Goal: Task Accomplishment & Management: Use online tool/utility

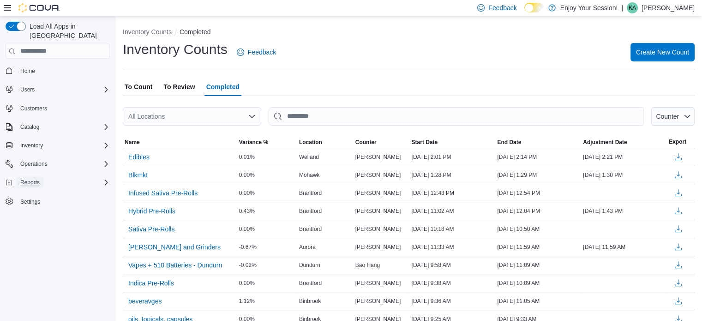
click at [37, 179] on span "Reports" at bounding box center [29, 182] width 19 height 7
click at [24, 217] on span "Reports" at bounding box center [26, 220] width 19 height 7
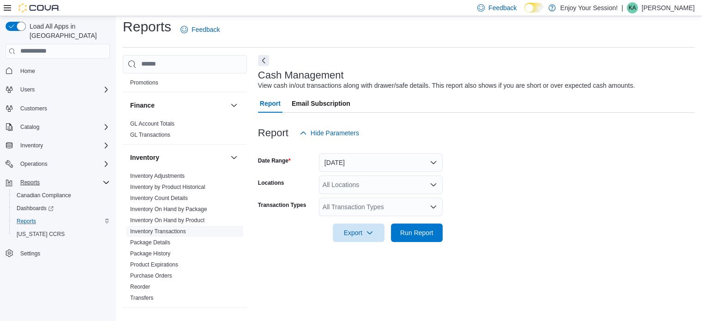
scroll to position [185, 0]
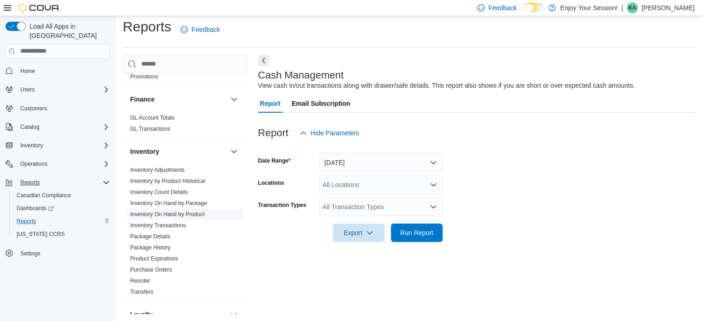
click at [190, 214] on link "Inventory On Hand by Product" at bounding box center [167, 214] width 74 height 6
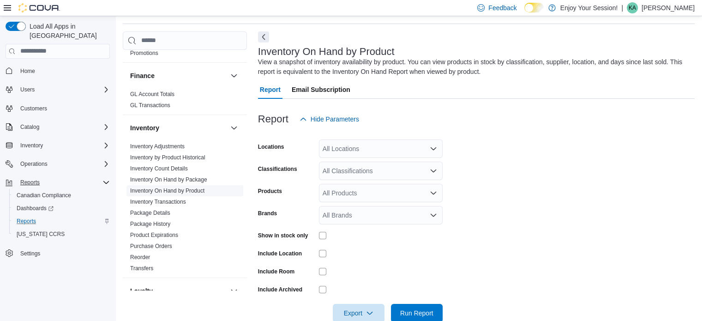
scroll to position [31, 0]
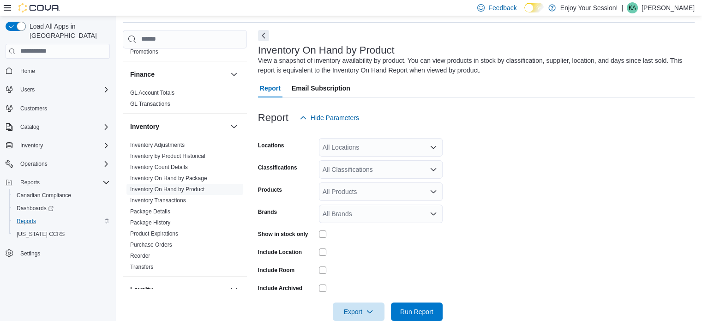
click at [349, 148] on div "All Locations" at bounding box center [381, 147] width 124 height 18
type input "***"
click at [347, 162] on span "Welland" at bounding box center [350, 162] width 23 height 9
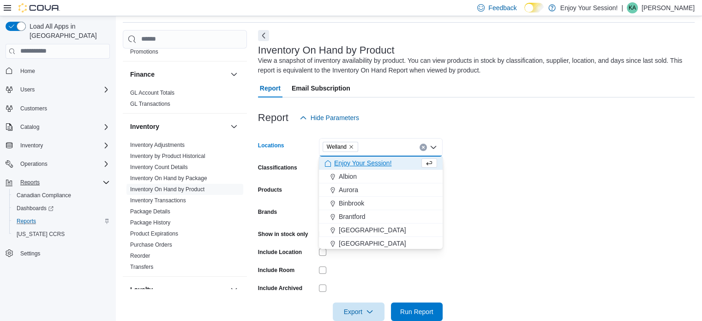
click at [482, 177] on form "Locations [GEOGRAPHIC_DATA] Combo box. Selected. [GEOGRAPHIC_DATA]. Press Backs…" at bounding box center [476, 224] width 437 height 194
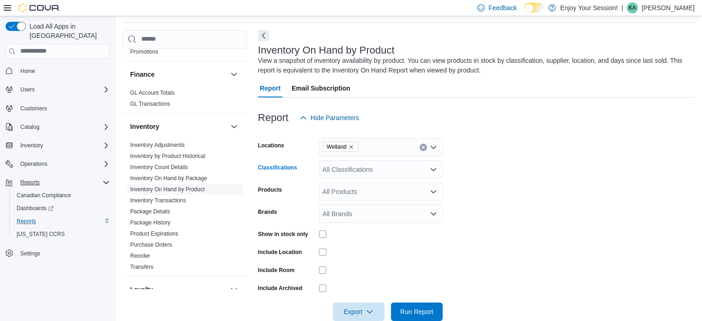
click at [330, 168] on div "All Classifications" at bounding box center [381, 169] width 124 height 18
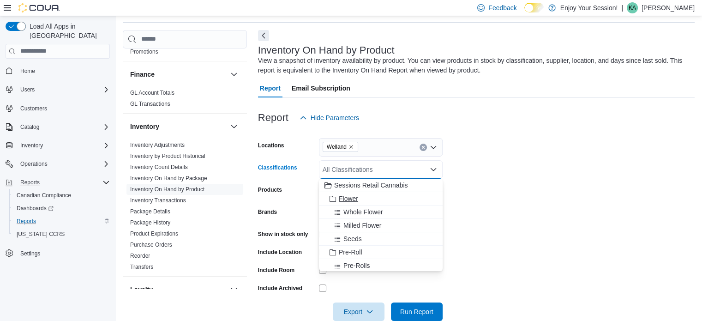
click at [336, 199] on span "Choose from the following options" at bounding box center [334, 198] width 10 height 9
click at [340, 236] on span "Pre-Roll" at bounding box center [351, 238] width 24 height 9
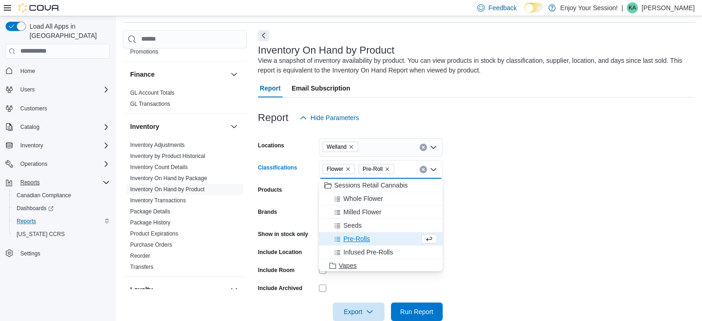
click at [353, 264] on span "Vapes" at bounding box center [348, 265] width 18 height 9
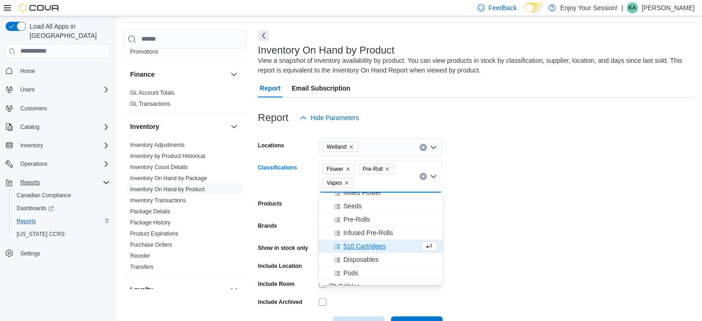
scroll to position [48, 0]
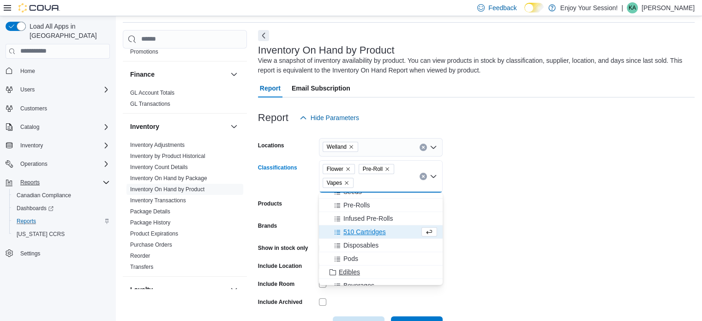
click at [349, 269] on span "Edibles" at bounding box center [349, 271] width 21 height 9
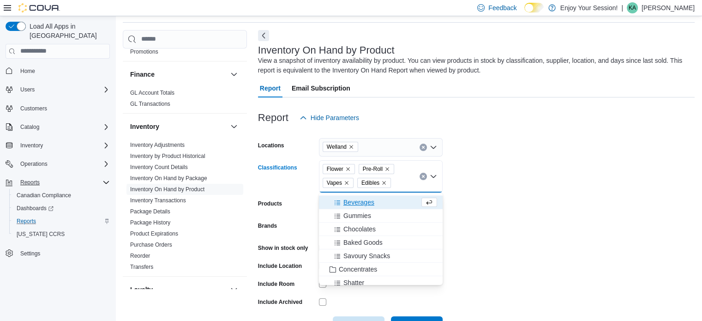
scroll to position [140, 0]
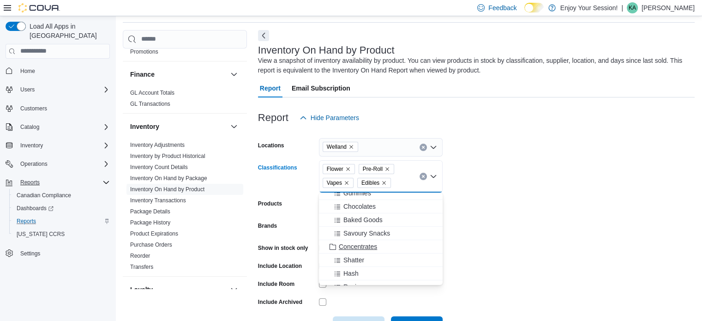
click at [360, 246] on span "Concentrates" at bounding box center [358, 246] width 38 height 9
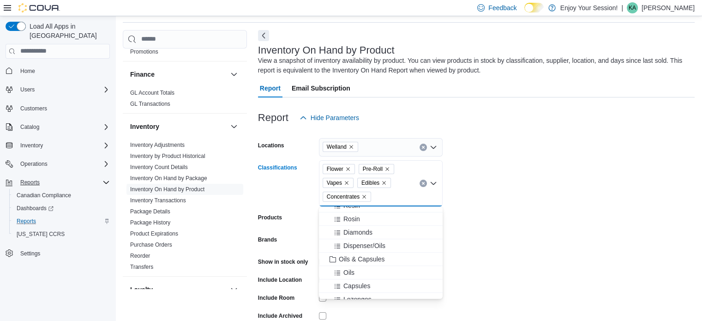
scroll to position [232, 0]
click at [360, 246] on span "Oils & Capsules" at bounding box center [362, 248] width 46 height 9
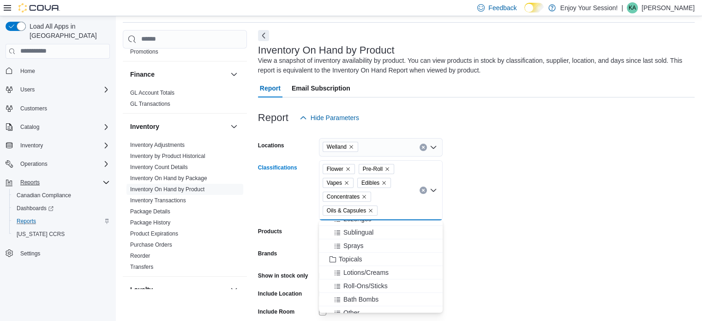
scroll to position [324, 0]
click at [354, 238] on span "Topicals" at bounding box center [351, 236] width 24 height 9
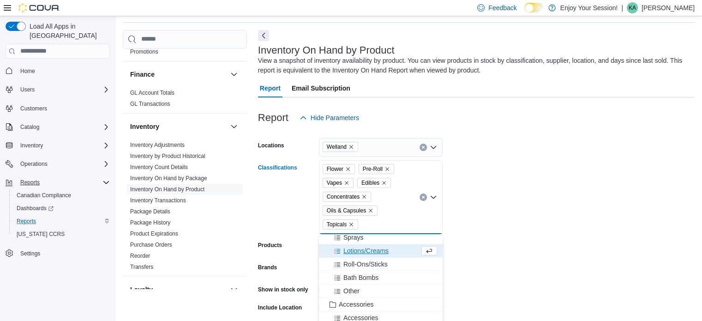
click at [523, 254] on form "Locations Welland Classifications Flower Pre-Roll Vapes Edibles Concentrates Oi…" at bounding box center [476, 251] width 437 height 249
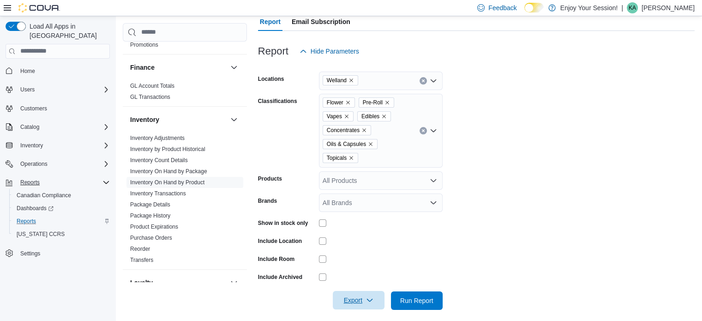
scroll to position [104, 0]
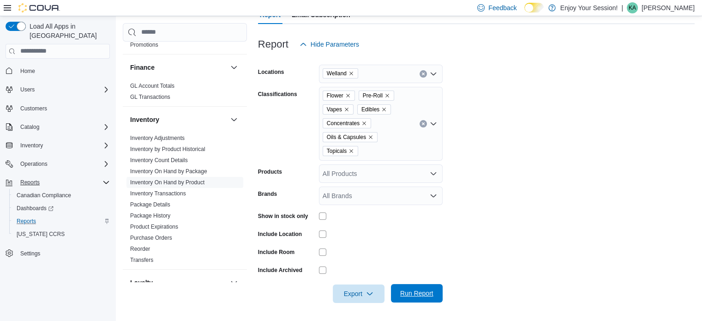
click at [412, 285] on span "Run Report" at bounding box center [416, 293] width 41 height 18
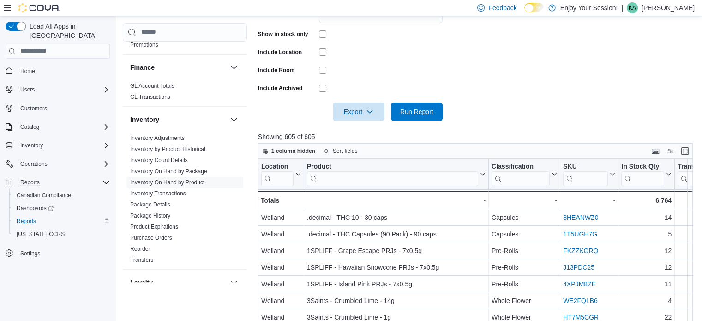
scroll to position [289, 0]
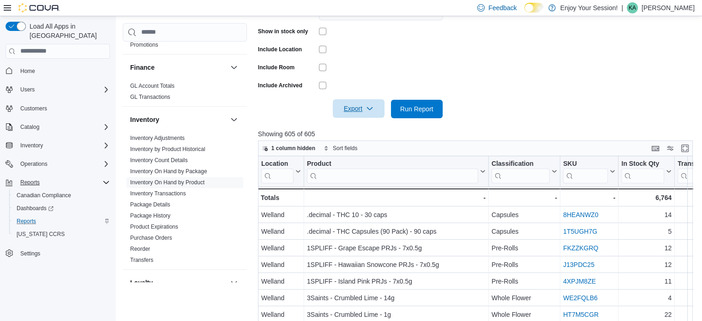
click at [340, 104] on span "Export" at bounding box center [358, 108] width 41 height 18
click at [346, 127] on span "Export to Excel" at bounding box center [360, 127] width 42 height 7
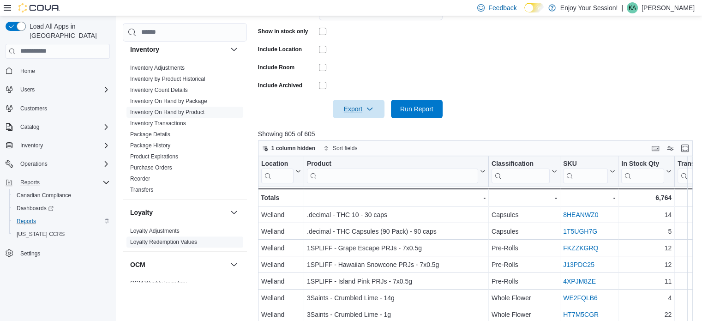
scroll to position [277, 0]
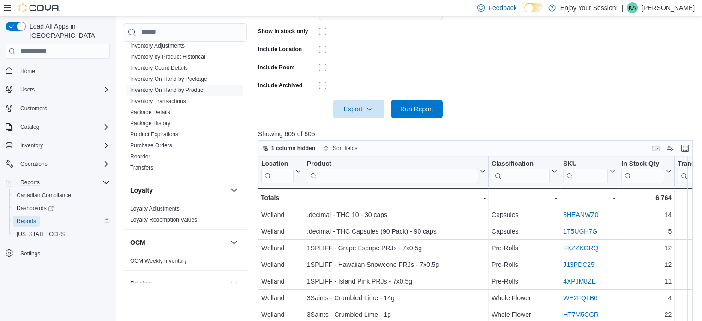
click at [28, 217] on span "Reports" at bounding box center [26, 220] width 19 height 7
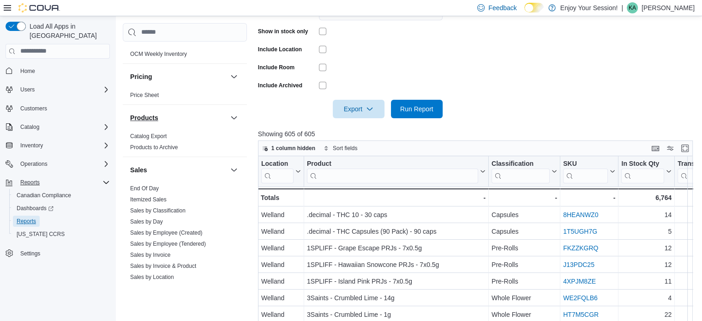
scroll to position [558, 0]
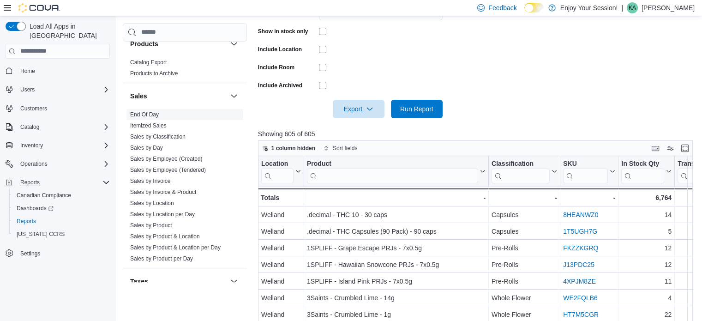
click at [153, 112] on link "End Of Day" at bounding box center [144, 114] width 29 height 6
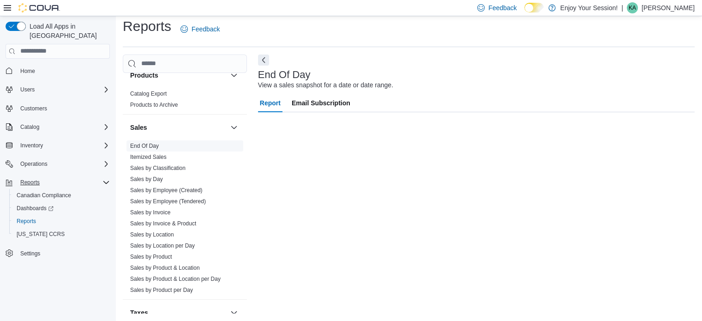
scroll to position [6, 0]
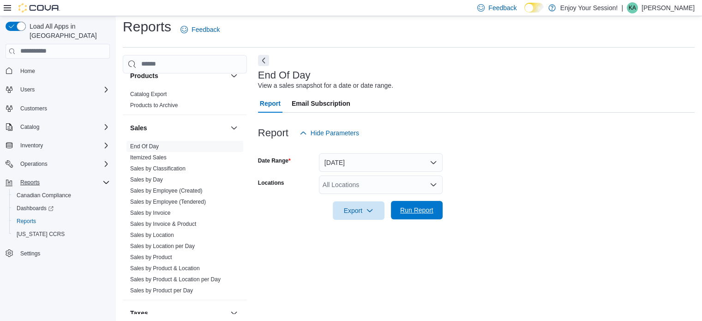
click at [406, 203] on span "Run Report" at bounding box center [416, 210] width 41 height 18
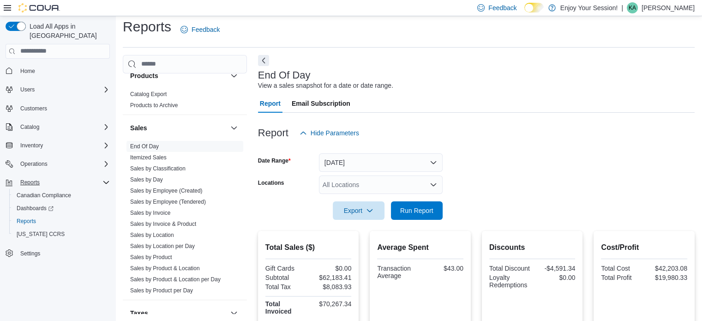
click at [345, 180] on div "All Locations" at bounding box center [381, 184] width 124 height 18
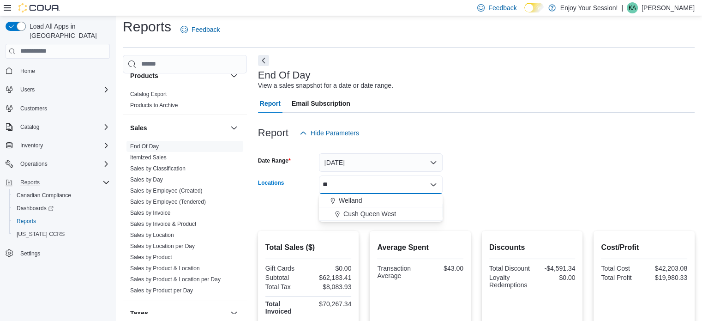
type input "*"
type input "****"
click at [372, 199] on span "[GEOGRAPHIC_DATA]" at bounding box center [372, 200] width 67 height 9
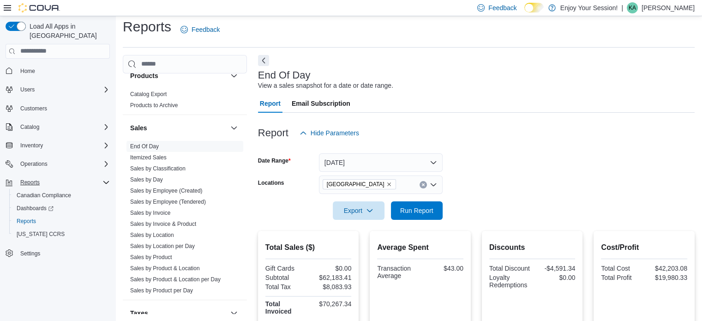
click at [522, 192] on form "Date Range [DATE] Locations [GEOGRAPHIC_DATA] Export Run Report" at bounding box center [476, 181] width 437 height 78
click at [414, 208] on span "Run Report" at bounding box center [416, 209] width 33 height 9
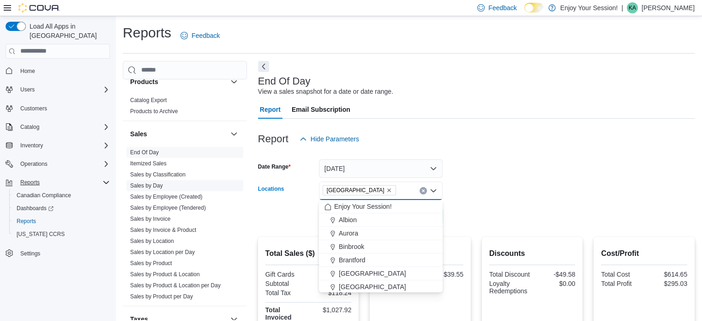
drag, startPoint x: 377, startPoint y: 185, endPoint x: 204, endPoint y: 184, distance: 173.1
click at [204, 184] on div "Cash Management Cash Management Cash Out Details Compliance OCS Transaction Sub…" at bounding box center [409, 286] width 572 height 451
click at [386, 190] on icon "Remove Port Colborne from selection in this group" at bounding box center [389, 190] width 6 height 6
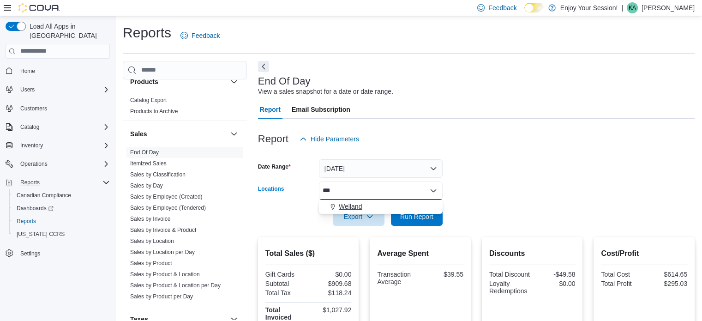
type input "***"
click at [358, 202] on span "Welland" at bounding box center [350, 206] width 23 height 9
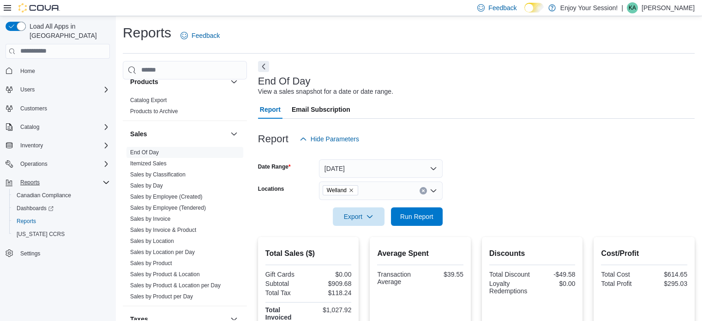
drag, startPoint x: 551, startPoint y: 202, endPoint x: 478, endPoint y: 203, distance: 72.9
click at [550, 203] on div at bounding box center [476, 203] width 437 height 7
click at [425, 207] on span "Run Report" at bounding box center [416, 216] width 41 height 18
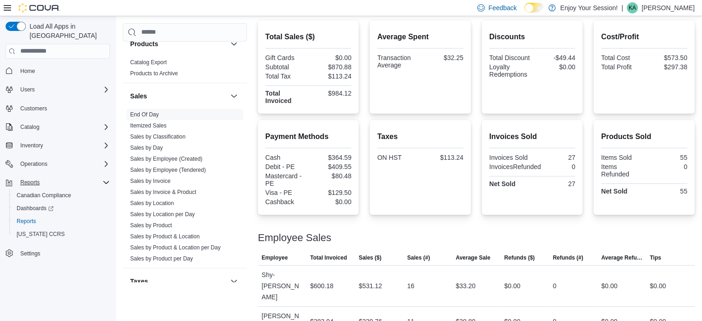
scroll to position [32, 0]
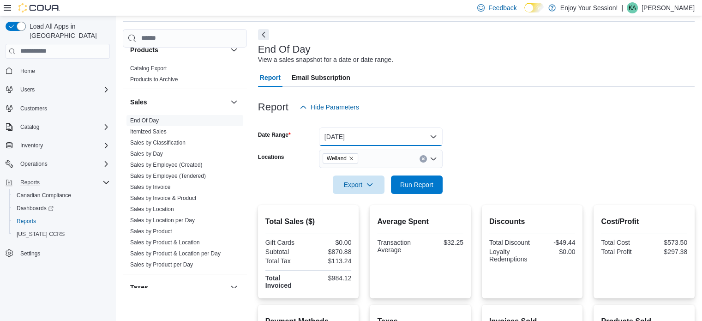
click at [333, 133] on button "[DATE]" at bounding box center [381, 136] width 124 height 18
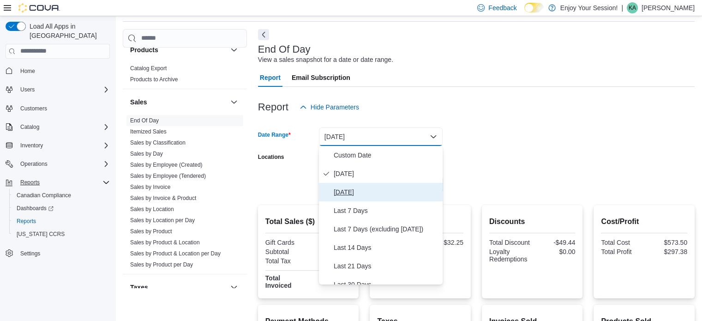
click at [341, 192] on span "[DATE]" at bounding box center [386, 191] width 105 height 11
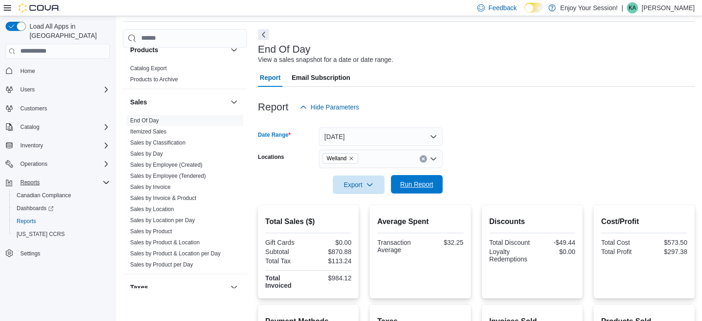
click at [412, 180] on span "Run Report" at bounding box center [416, 184] width 33 height 9
click at [423, 192] on span "Run Report" at bounding box center [416, 184] width 41 height 18
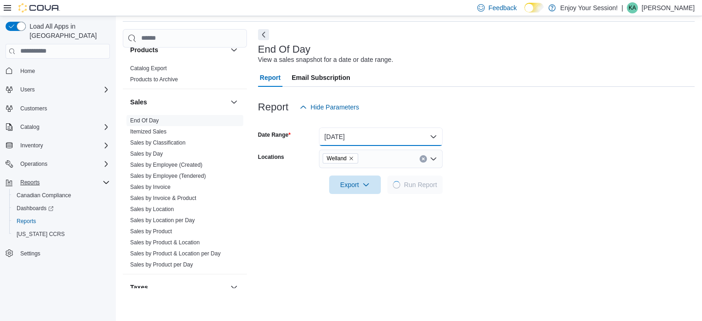
click at [386, 133] on button "[DATE]" at bounding box center [381, 136] width 124 height 18
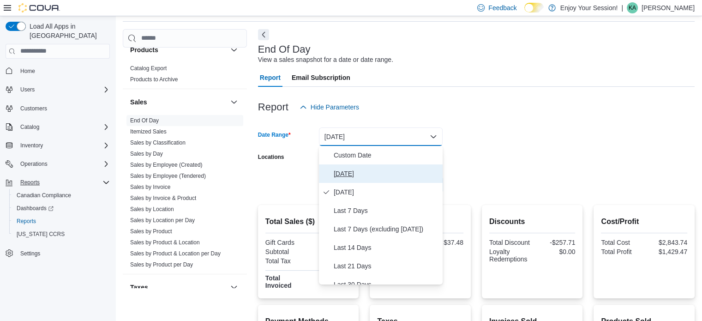
click at [345, 173] on span "[DATE]" at bounding box center [386, 173] width 105 height 11
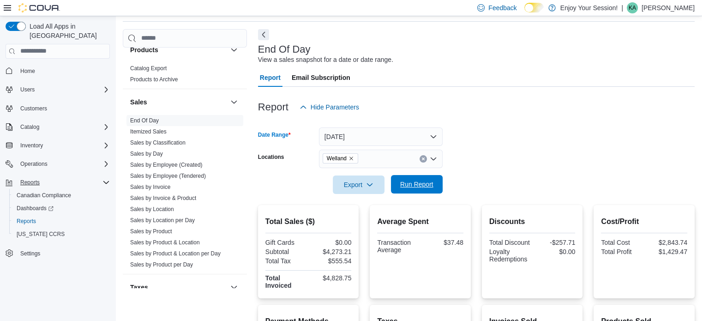
click at [412, 180] on span "Run Report" at bounding box center [416, 184] width 33 height 9
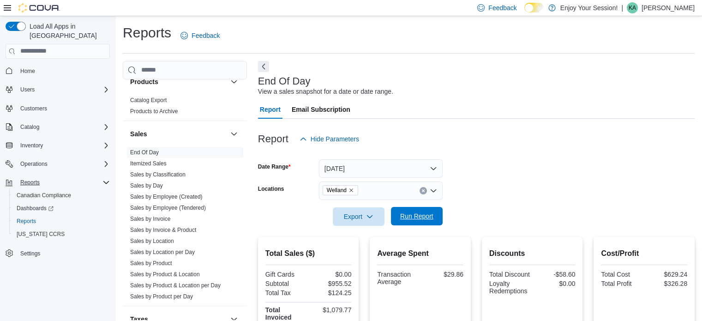
click at [431, 216] on span "Run Report" at bounding box center [416, 215] width 33 height 9
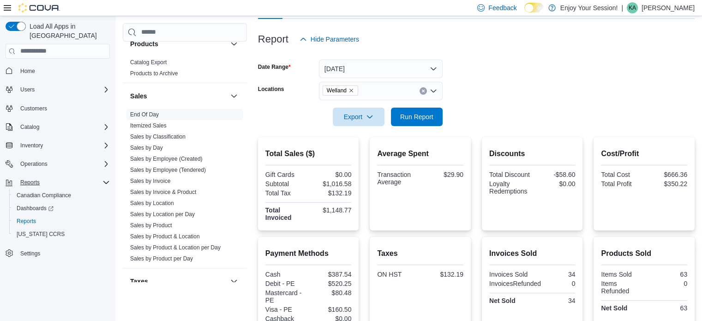
scroll to position [97, 0]
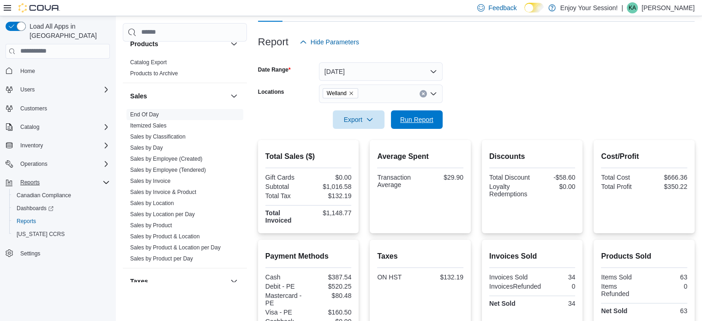
drag, startPoint x: 435, startPoint y: 126, endPoint x: 489, endPoint y: 114, distance: 55.4
click at [435, 126] on span "Run Report" at bounding box center [416, 119] width 41 height 18
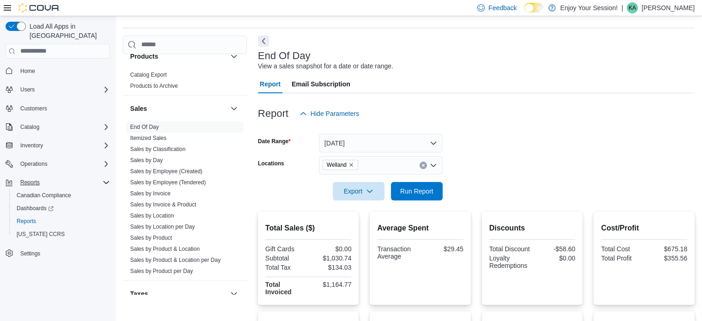
scroll to position [5, 0]
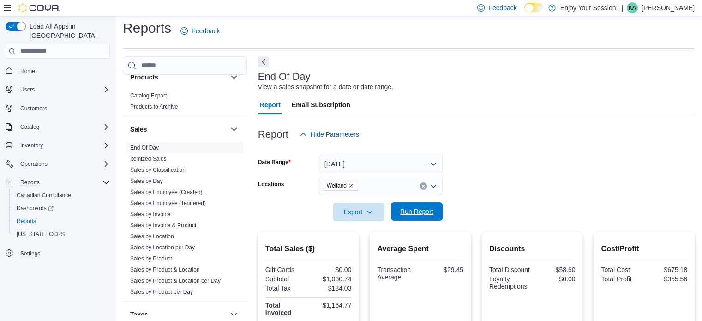
click at [419, 211] on span "Run Report" at bounding box center [416, 211] width 33 height 9
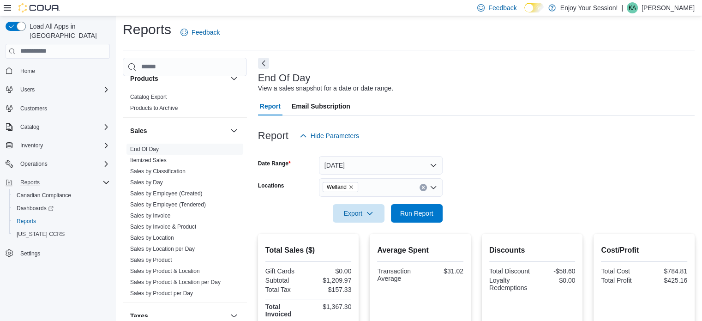
scroll to position [0, 0]
